Goal: Information Seeking & Learning: Learn about a topic

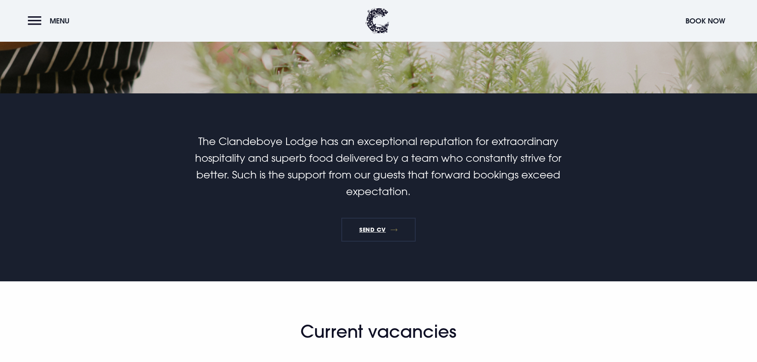
scroll to position [520, 0]
